Goal: Task Accomplishment & Management: Manage account settings

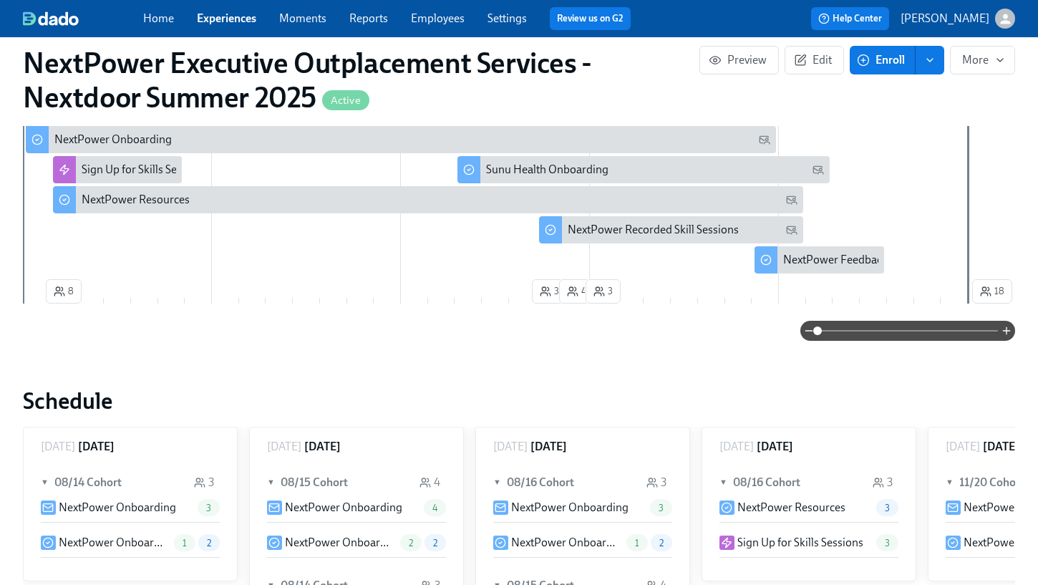
scroll to position [0, 6916]
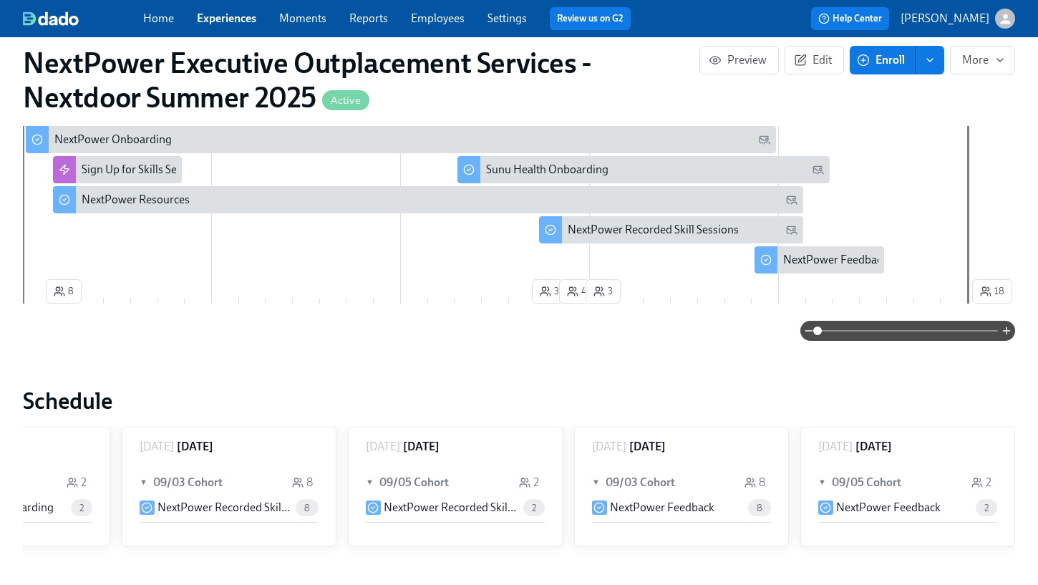
click at [235, 21] on link "Experiences" at bounding box center [226, 18] width 59 height 14
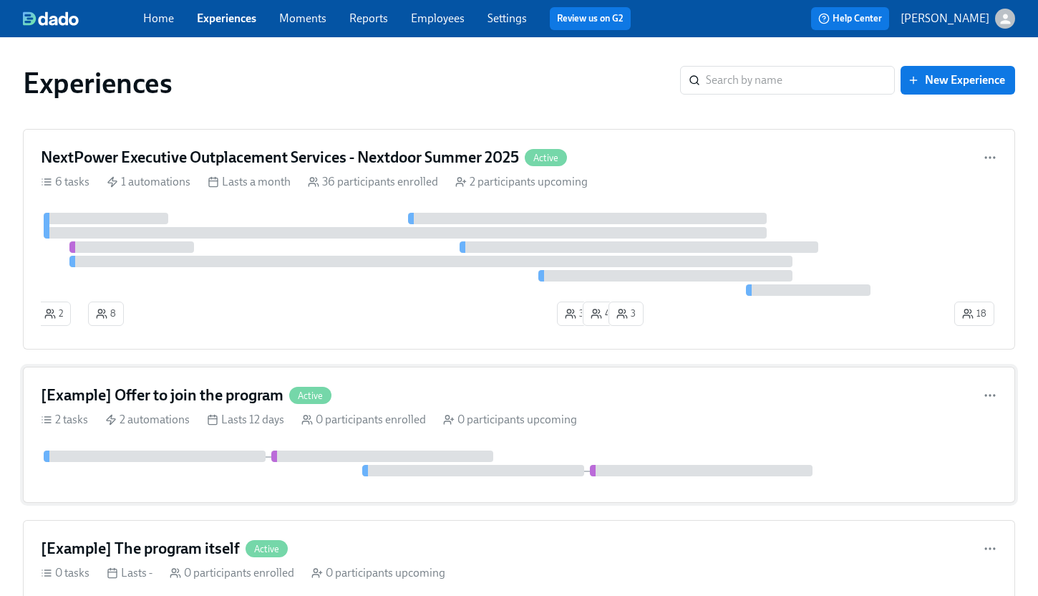
click at [211, 395] on h4 "[Example] Offer to join the program" at bounding box center [162, 395] width 243 height 21
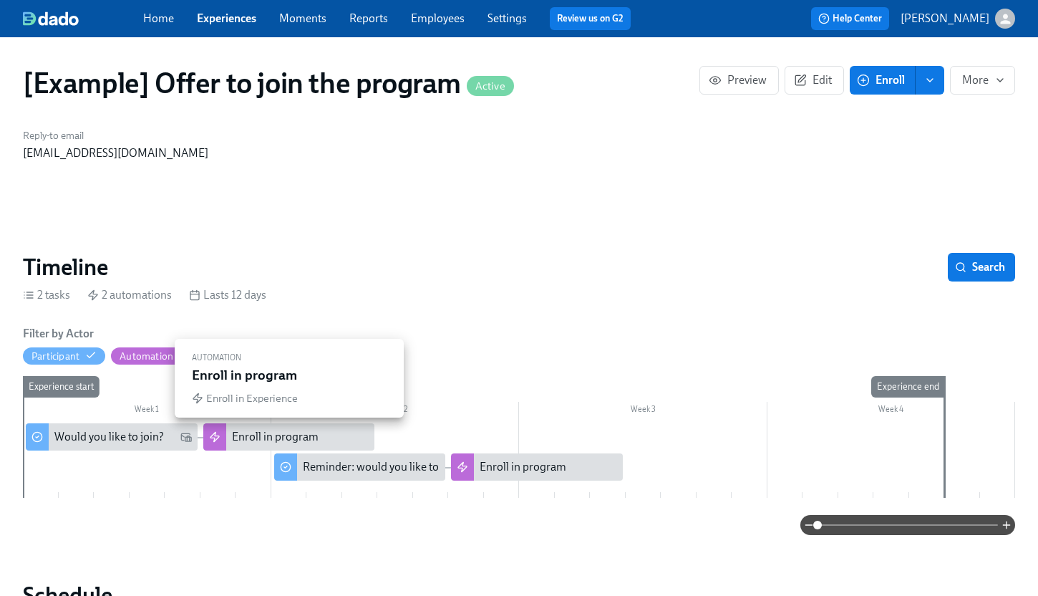
click at [271, 433] on div "Enroll in program" at bounding box center [275, 437] width 87 height 16
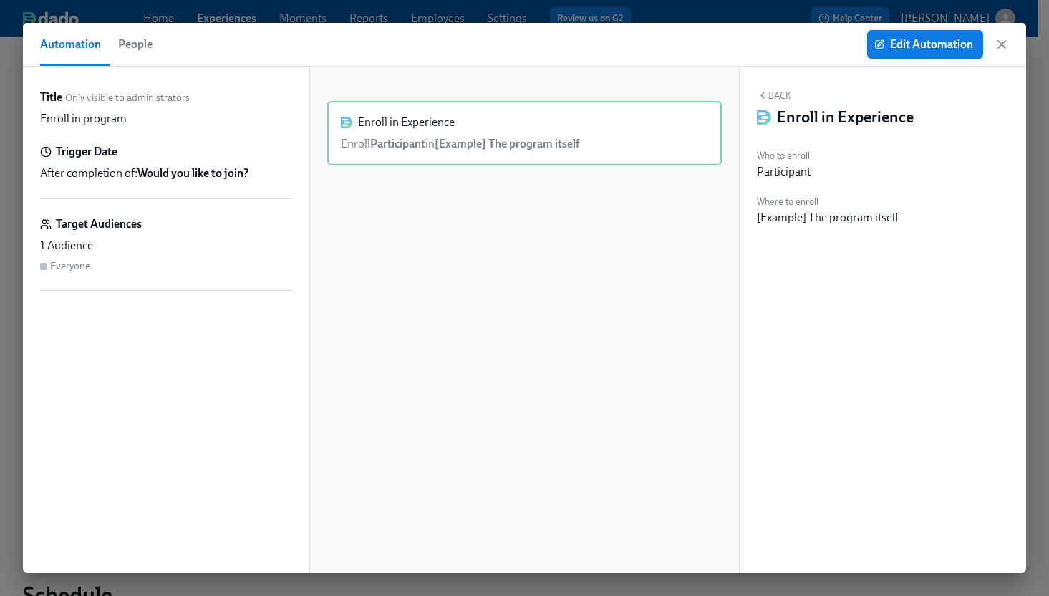
click at [896, 51] on span "Edit Automation" at bounding box center [925, 44] width 96 height 14
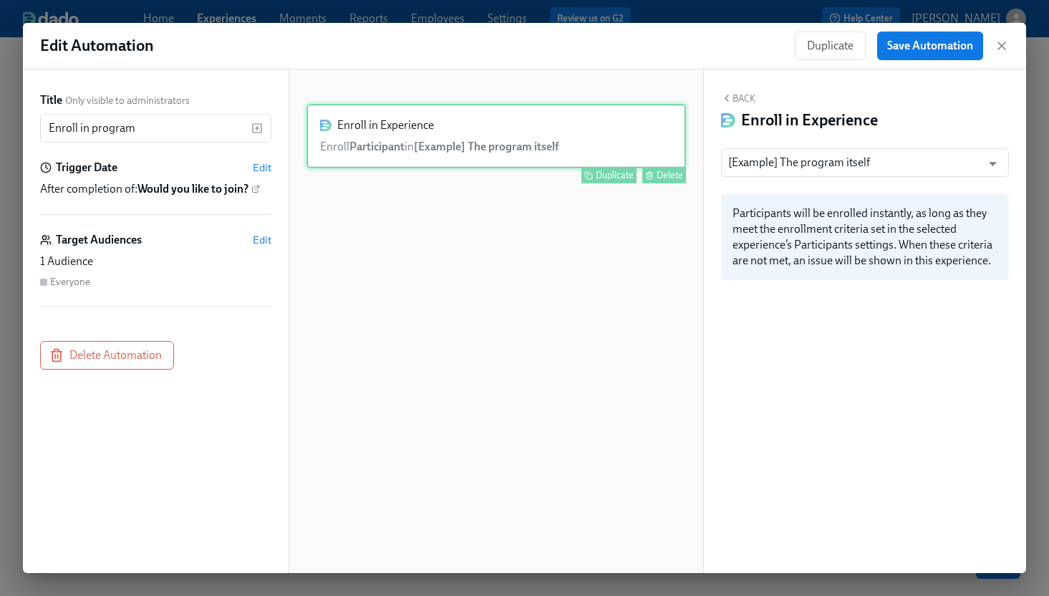
click at [481, 125] on div "Enroll in Experience Enroll Participant in [Example] The program itself Duplica…" at bounding box center [496, 136] width 380 height 64
click at [992, 166] on icon "Open" at bounding box center [993, 165] width 8 height 4
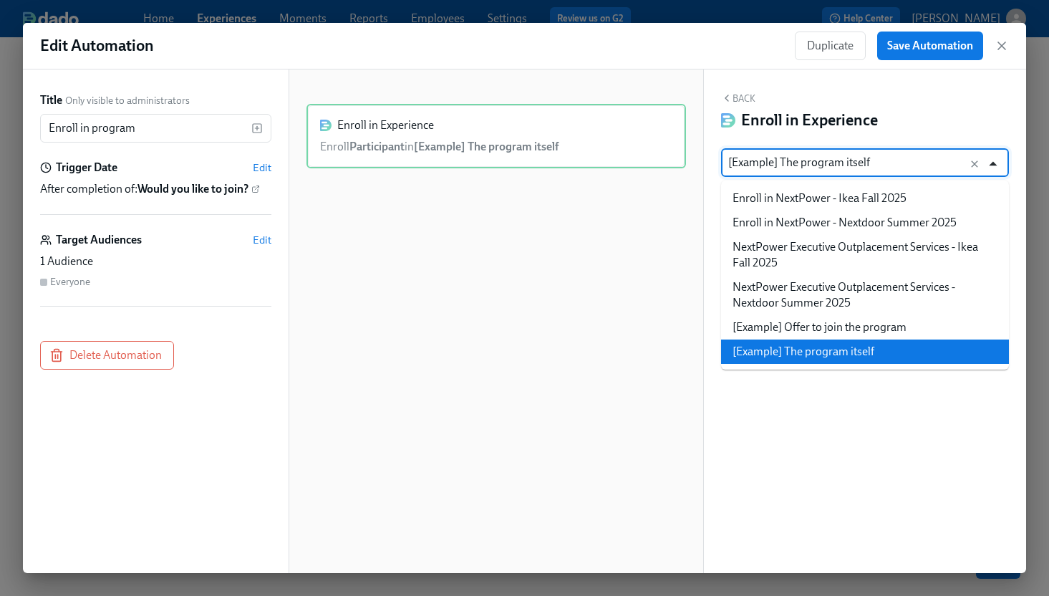
click at [992, 166] on icon "Close" at bounding box center [992, 163] width 19 height 19
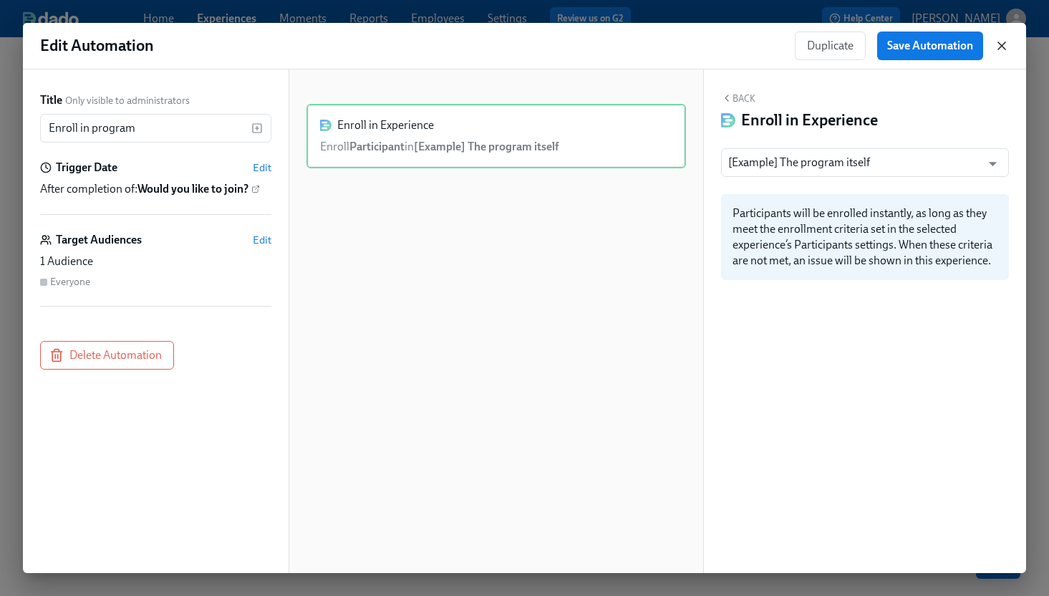
click at [1004, 47] on icon "button" at bounding box center [1002, 46] width 14 height 14
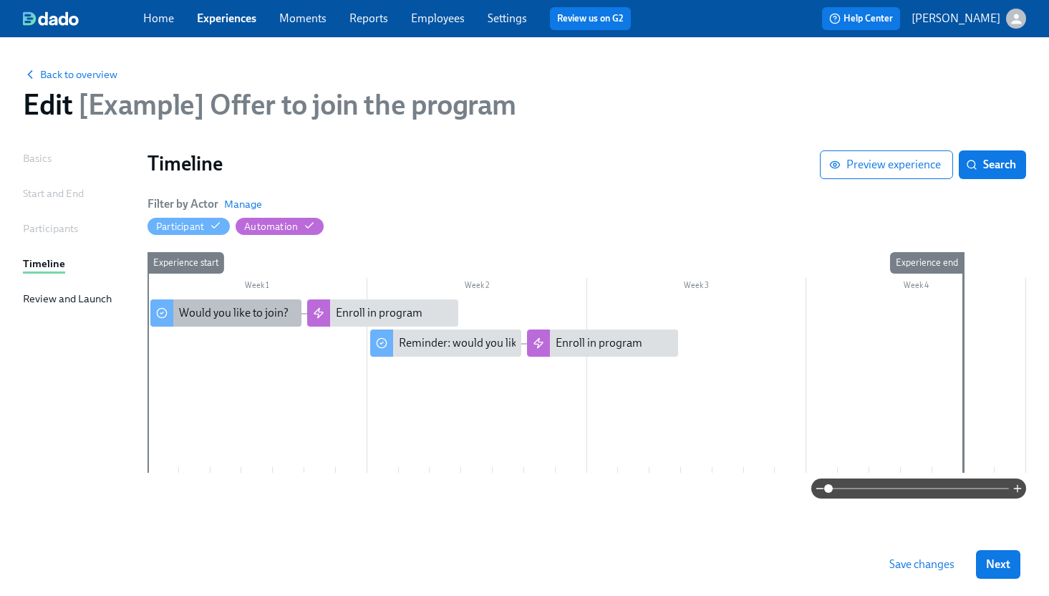
click at [236, 320] on div "Would you like to join?" at bounding box center [234, 313] width 110 height 16
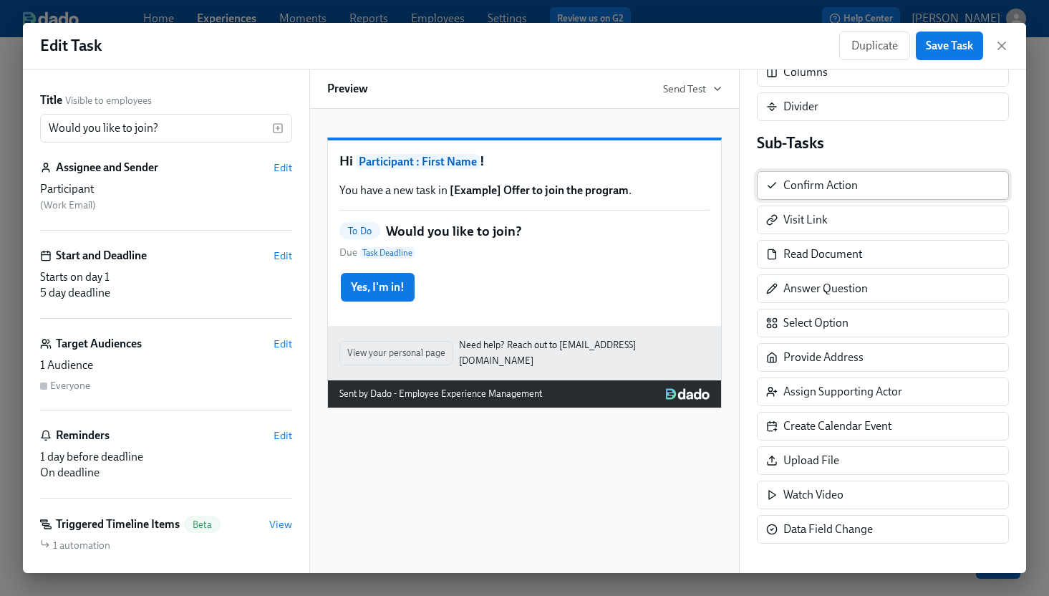
scroll to position [216, 0]
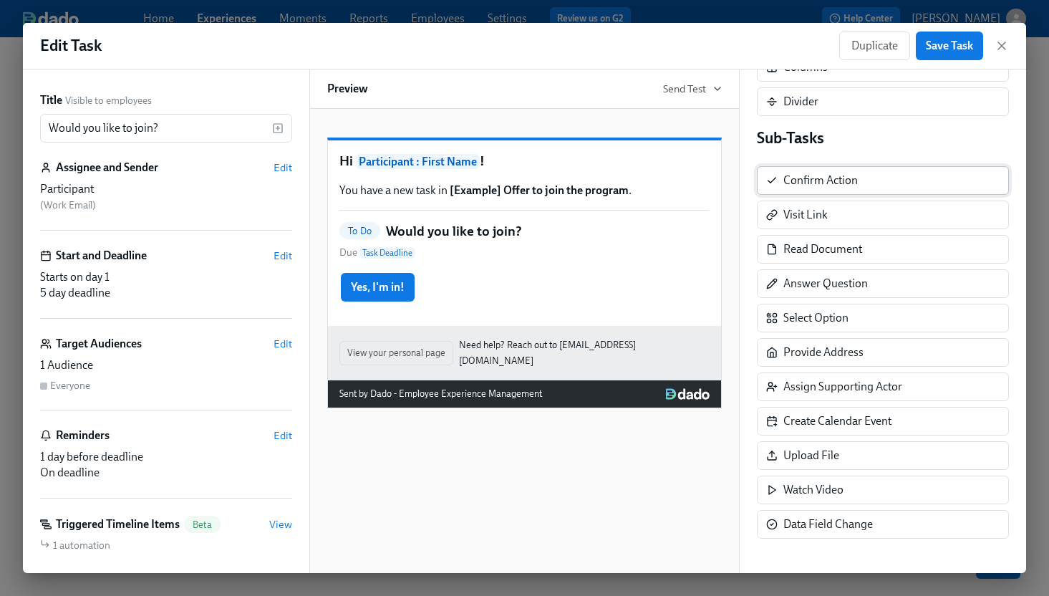
click at [800, 193] on div "Confirm Action" at bounding box center [883, 180] width 252 height 29
drag, startPoint x: 800, startPoint y: 193, endPoint x: 441, endPoint y: 385, distance: 407.2
click at [441, 385] on div "Title Visible to employees Would you like to join? ​ Assignee and Sender Edit P…" at bounding box center [524, 320] width 1003 height 503
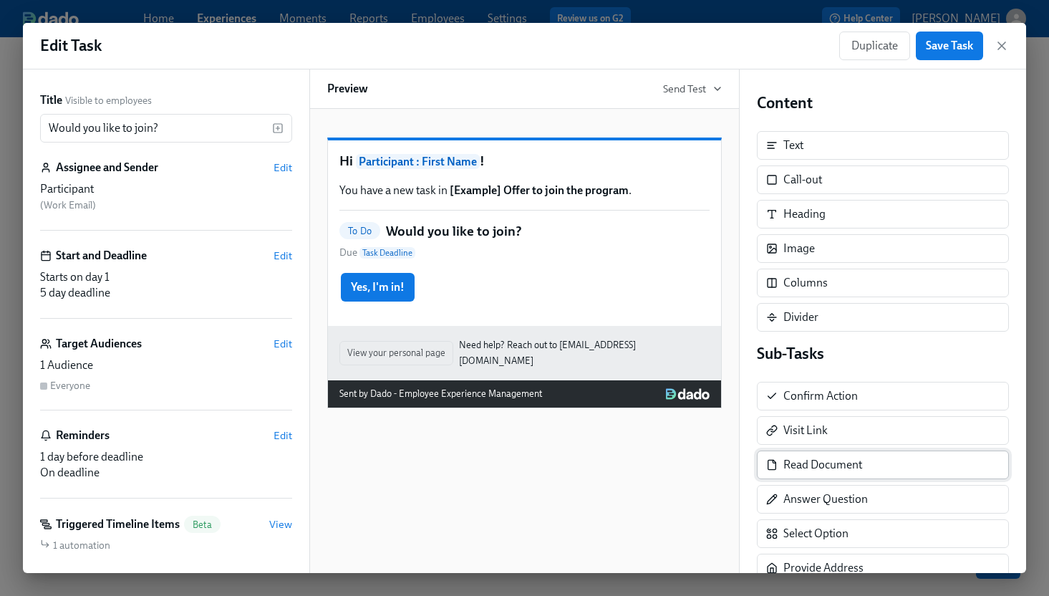
scroll to position [216, 0]
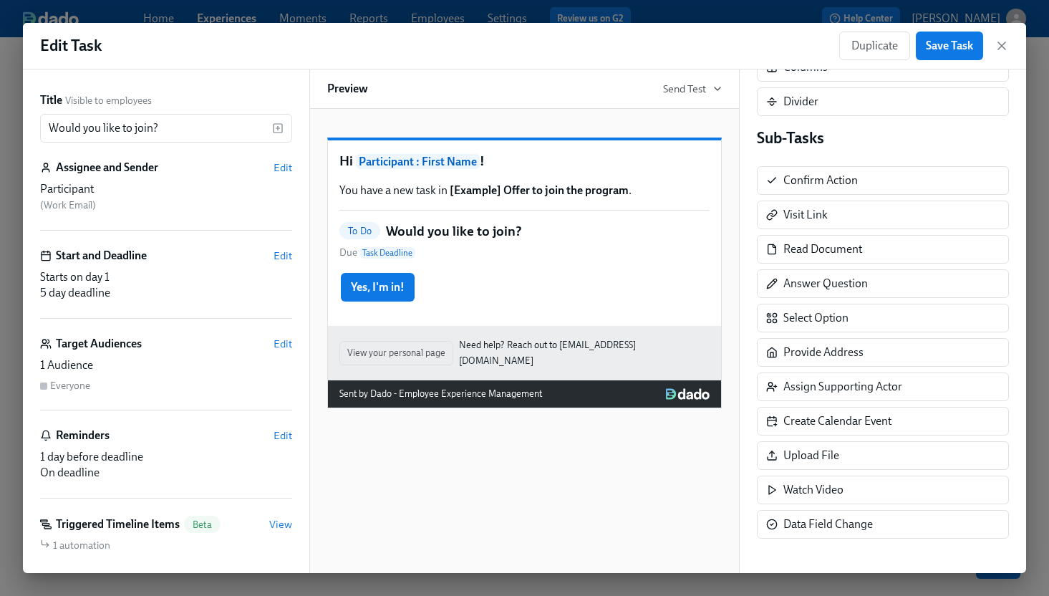
click at [400, 236] on div "Hi Participant : First Name ! You have a new task in [Example] Offer to join th…" at bounding box center [524, 232] width 393 height 185
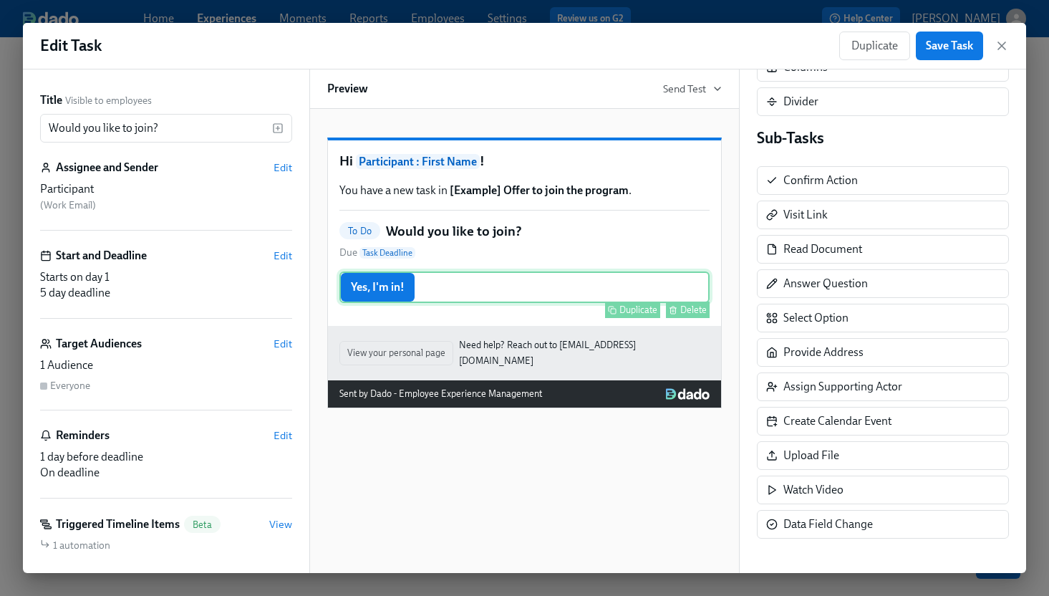
click at [422, 303] on div "Yes, I'm in! Duplicate Delete" at bounding box center [524, 287] width 370 height 32
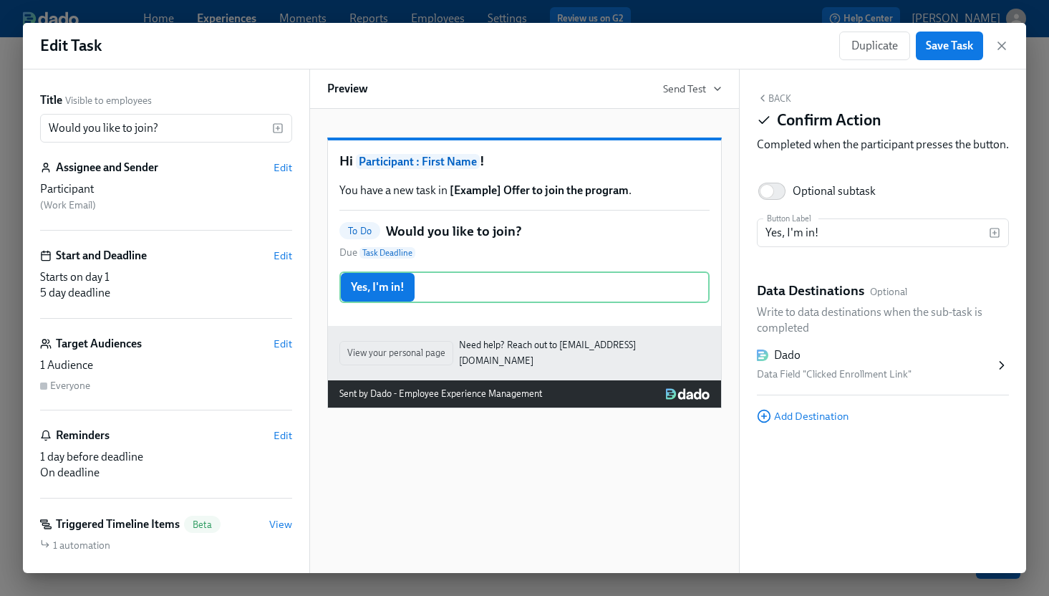
click at [912, 380] on div "Dado Data Field "Clicked Enrollment Link"" at bounding box center [876, 365] width 238 height 36
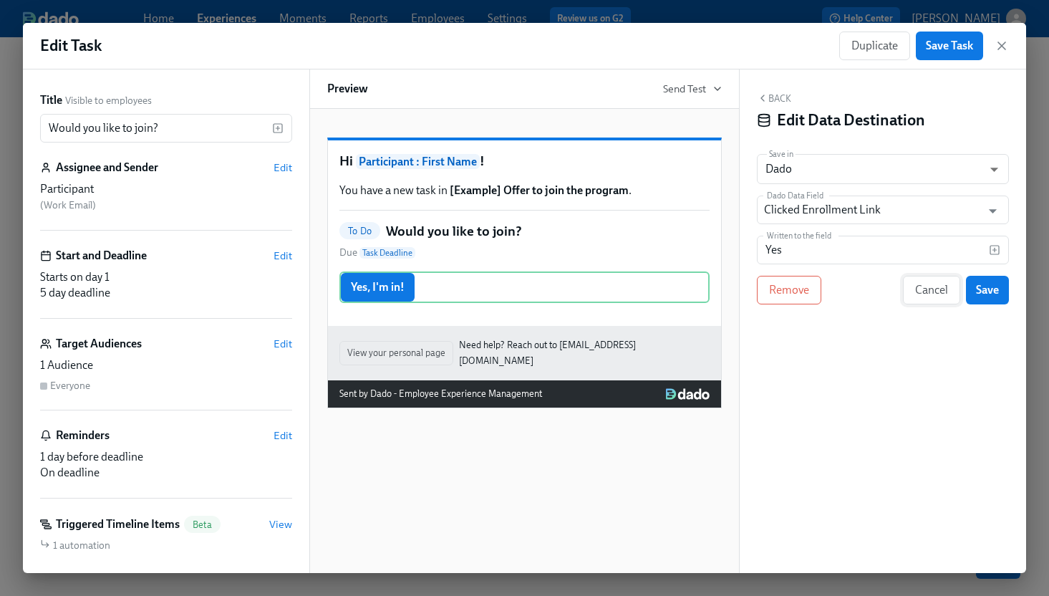
click at [925, 294] on span "Cancel" at bounding box center [931, 290] width 33 height 14
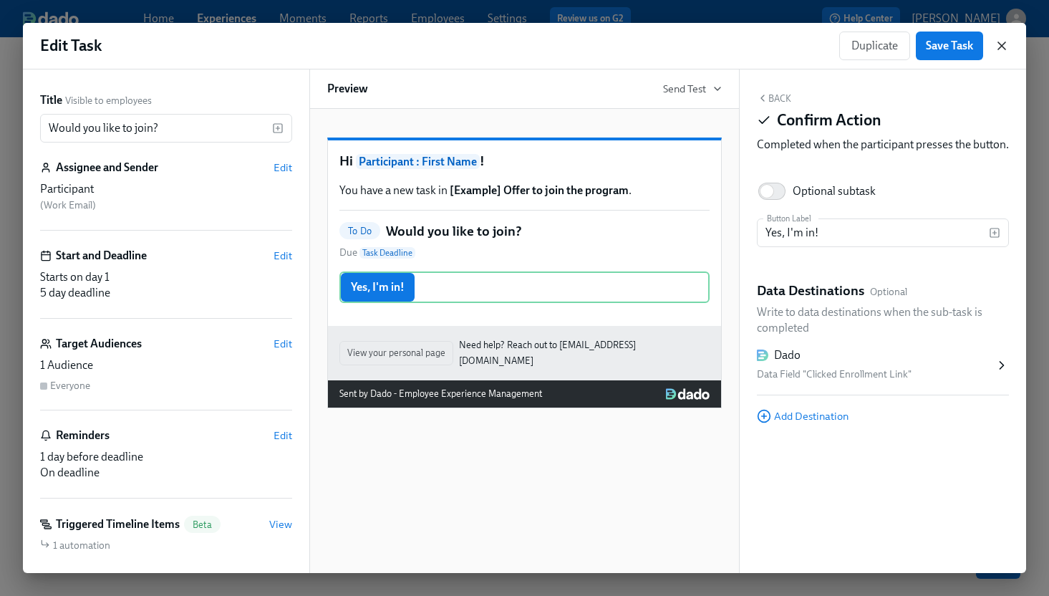
click at [1005, 42] on icon "button" at bounding box center [1001, 45] width 7 height 7
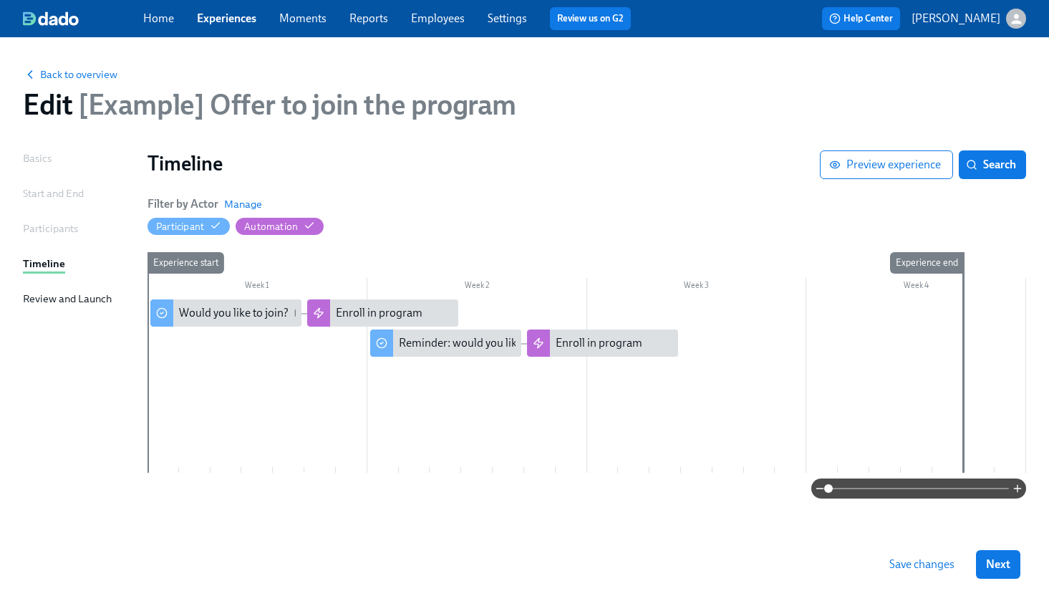
click at [912, 569] on span "Save changes" at bounding box center [921, 564] width 65 height 14
